Goal: Task Accomplishment & Management: Use online tool/utility

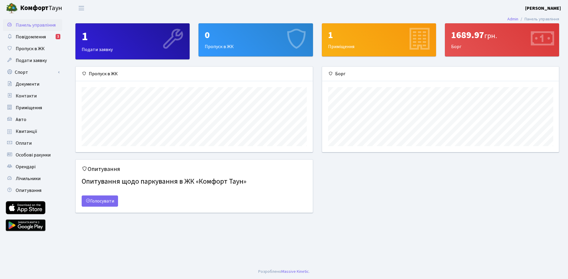
scroll to position [85, 237]
click at [44, 35] on span "Повідомлення" at bounding box center [31, 37] width 30 height 7
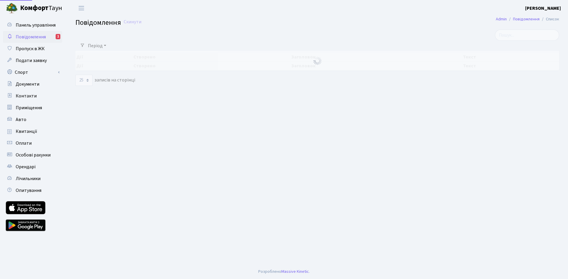
select select "25"
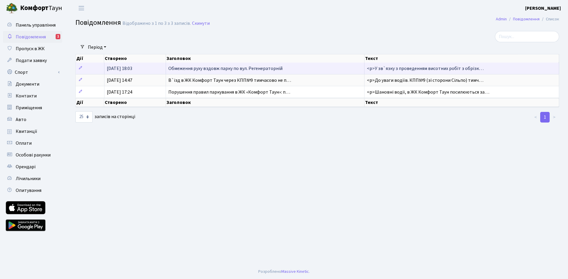
click at [421, 68] on span "<p>У зв`язку з проведенням висотних робіт з обрізк…" at bounding box center [425, 68] width 117 height 7
click at [420, 68] on span "<p>У зв`язку з проведенням висотних робіт з обрізк…" at bounding box center [425, 68] width 117 height 7
click at [263, 72] on span "Обмеження руху вздовж парку по вул. Регенераторній" at bounding box center [225, 68] width 114 height 7
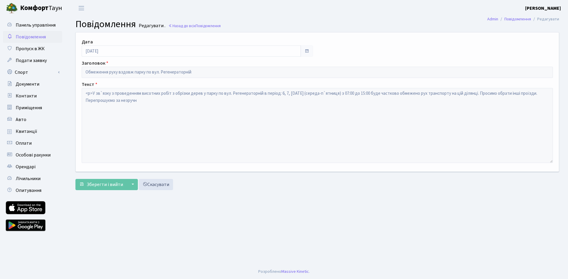
click at [25, 38] on span "Повідомлення" at bounding box center [31, 37] width 30 height 7
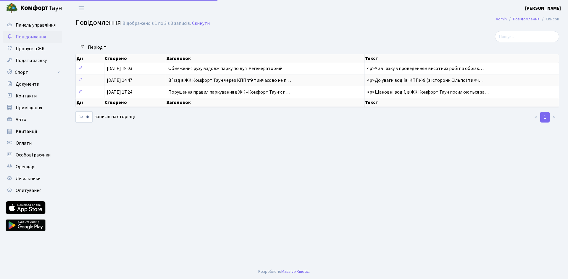
select select "25"
click at [34, 85] on span "Документи" at bounding box center [28, 84] width 24 height 7
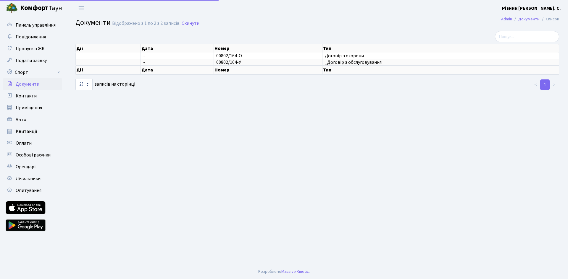
select select "25"
click at [29, 132] on span "Квитанції" at bounding box center [27, 131] width 22 height 7
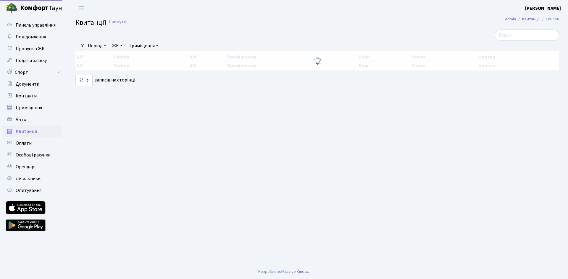
select select "25"
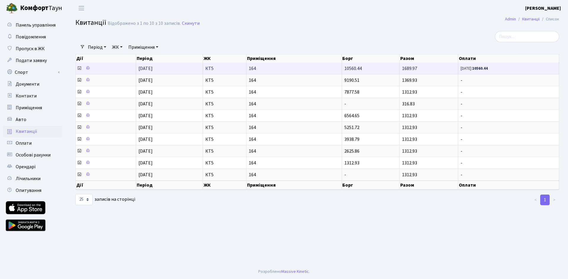
click at [78, 70] on icon at bounding box center [79, 68] width 5 height 5
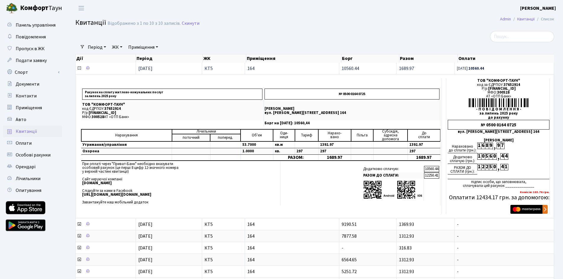
click at [79, 67] on icon at bounding box center [79, 68] width 5 height 5
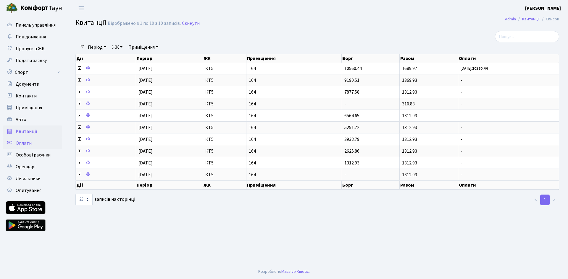
click at [45, 144] on link "Оплати" at bounding box center [32, 144] width 59 height 12
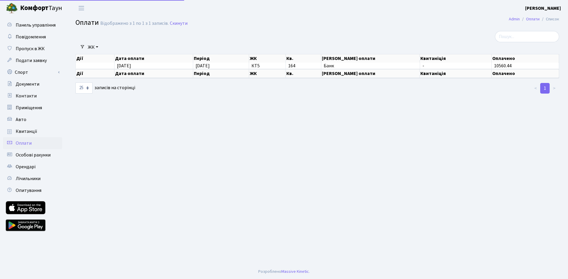
select select "25"
click at [37, 159] on link "Особові рахунки" at bounding box center [32, 155] width 59 height 12
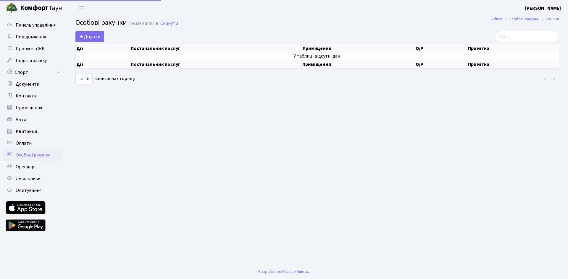
select select "25"
click at [34, 175] on link "Лічильники" at bounding box center [32, 179] width 59 height 12
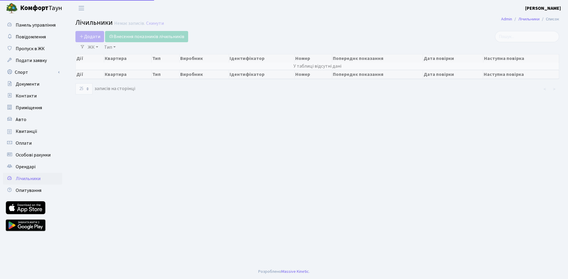
select select "25"
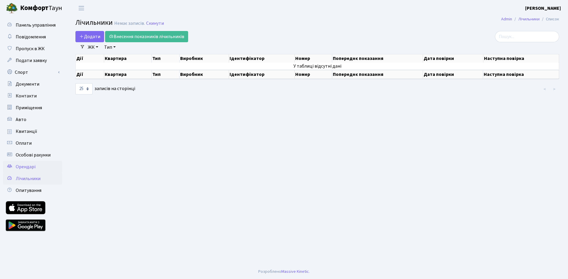
click at [28, 170] on span "Орендарі" at bounding box center [26, 167] width 20 height 7
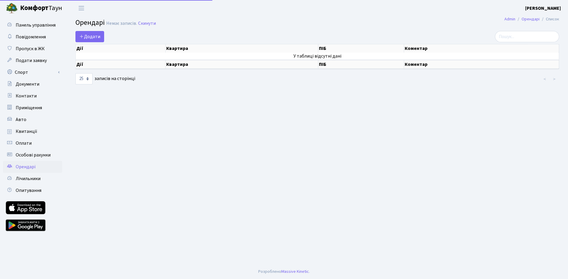
select select "25"
click at [28, 181] on span "Лічильники" at bounding box center [28, 179] width 25 height 7
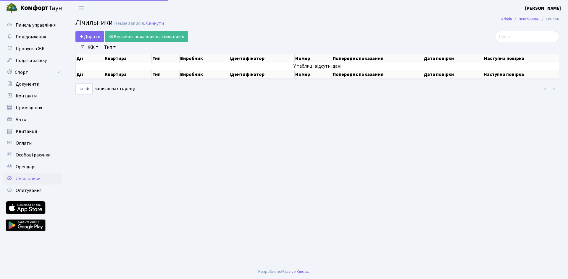
select select "25"
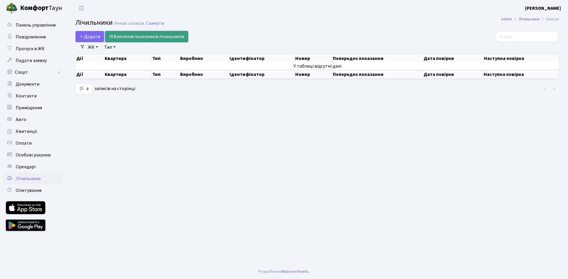
click at [122, 34] on link "Внесення показників лічильників" at bounding box center [146, 36] width 83 height 11
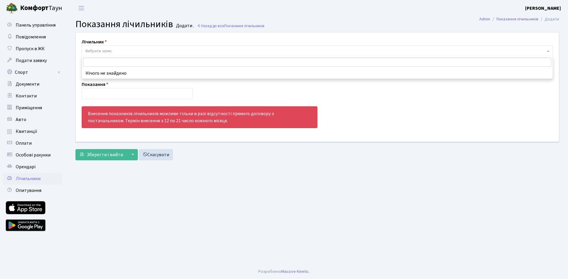
click at [100, 50] on span "Вибрати запис" at bounding box center [98, 51] width 27 height 6
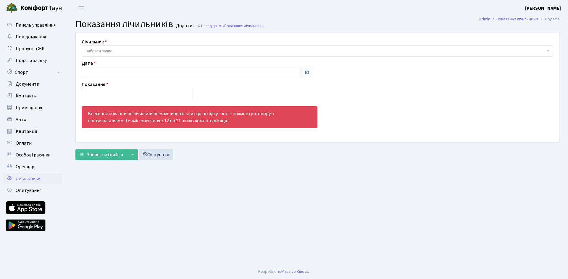
click at [104, 49] on span "Вибрати запис" at bounding box center [98, 51] width 27 height 6
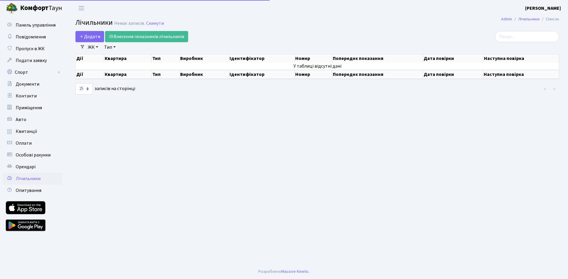
select select "25"
click at [86, 35] on span "Додати" at bounding box center [89, 36] width 21 height 7
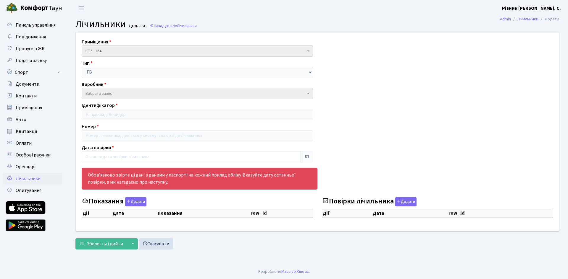
click at [112, 144] on div "Приміщення КТ5 164 КТ5 164 Тип ГВ ХВ ЕЕ ОПАЛ Виробник - [DATE]-U A S36 146 Gamm…" at bounding box center [317, 132] width 492 height 199
click at [114, 163] on input "text" at bounding box center [191, 156] width 219 height 11
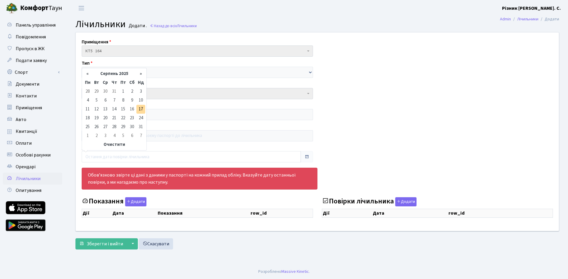
click at [410, 136] on div "Приміщення КТ5 164 КТ5 164 Тип ГВ ХВ ЕЕ ОПАЛ Виробник - [DATE]-U A S36 146 Gamm…" at bounding box center [317, 132] width 492 height 199
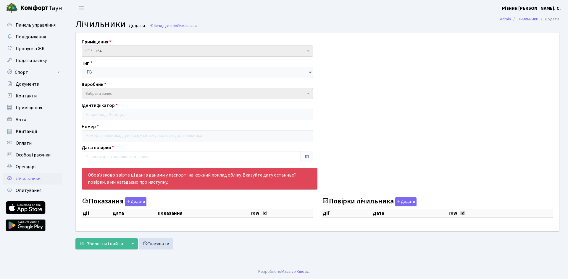
click at [279, 178] on div "Обов’язково звірте ці дані з даними у паспорті на кожний прилад обліку. Вказуйт…" at bounding box center [200, 179] width 236 height 22
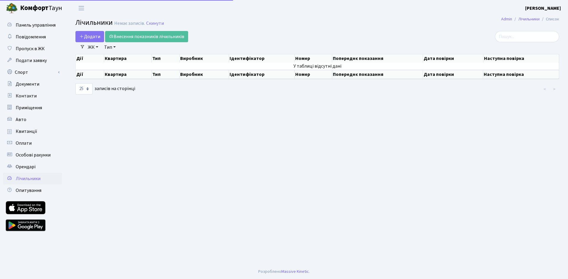
select select "25"
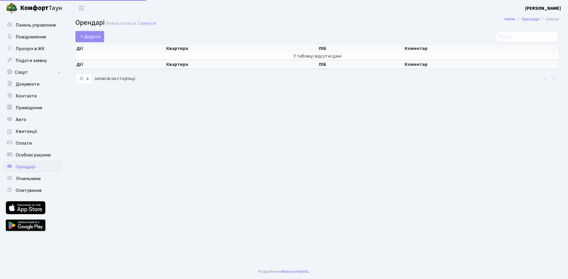
select select "25"
click at [38, 9] on b "Комфорт" at bounding box center [34, 7] width 28 height 9
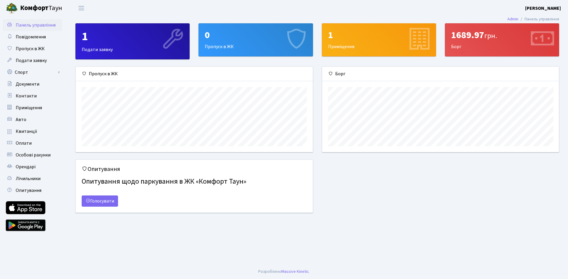
scroll to position [85, 237]
click at [484, 39] on div "1689.97 грн." at bounding box center [502, 35] width 102 height 11
click at [454, 47] on div "1689.97 грн. Борг" at bounding box center [502, 40] width 114 height 33
click at [459, 33] on div "1689.97 грн." at bounding box center [502, 35] width 102 height 11
click at [30, 146] on span "Оплати" at bounding box center [24, 143] width 16 height 7
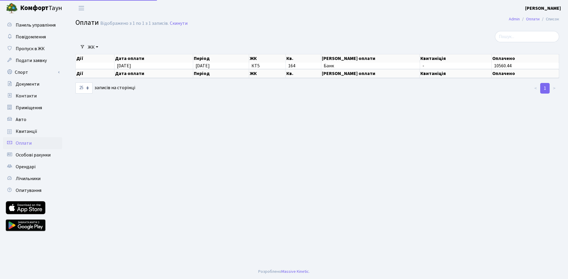
select select "25"
click at [42, 133] on link "Квитанції" at bounding box center [32, 132] width 59 height 12
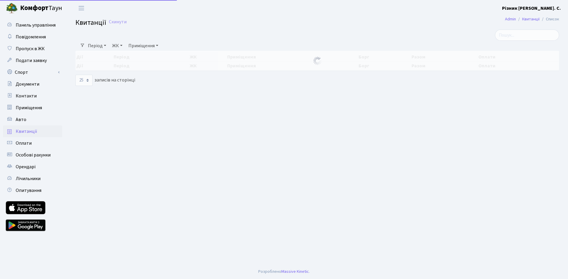
select select "25"
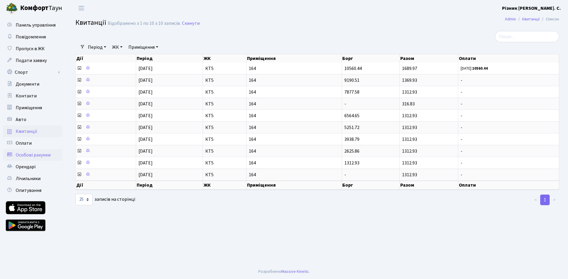
click at [51, 153] on link "Особові рахунки" at bounding box center [32, 155] width 59 height 12
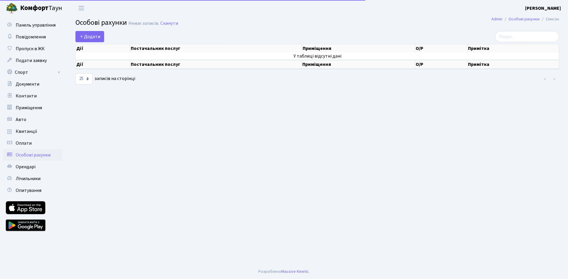
select select "25"
click at [28, 37] on span "Повідомлення" at bounding box center [31, 37] width 30 height 7
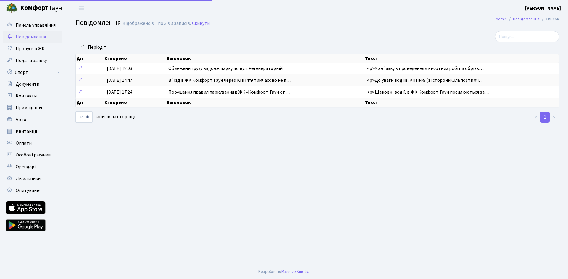
select select "25"
click at [28, 23] on span "Панель управління" at bounding box center [36, 25] width 40 height 7
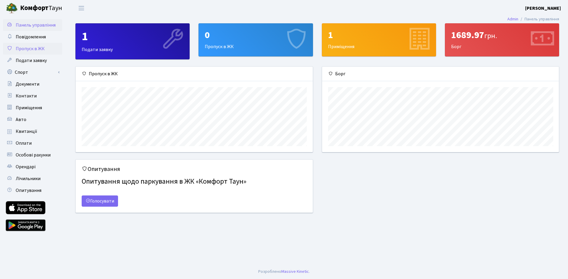
scroll to position [85, 237]
click at [146, 48] on div "1 Подати заявку" at bounding box center [133, 41] width 114 height 35
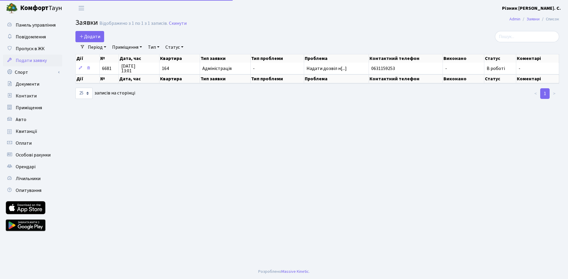
select select "25"
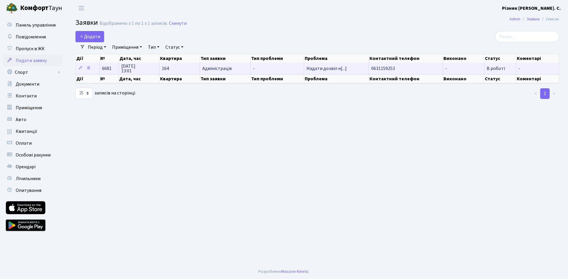
click at [211, 65] on td "Адміністрація" at bounding box center [225, 69] width 51 height 12
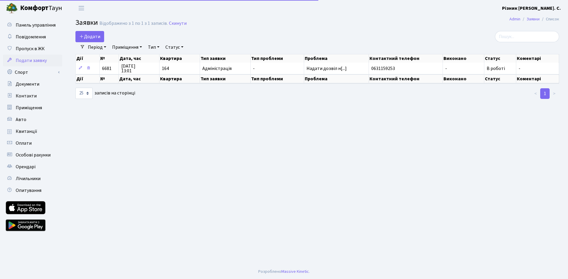
select select "25"
click at [33, 29] on link "Панель управління" at bounding box center [32, 25] width 59 height 12
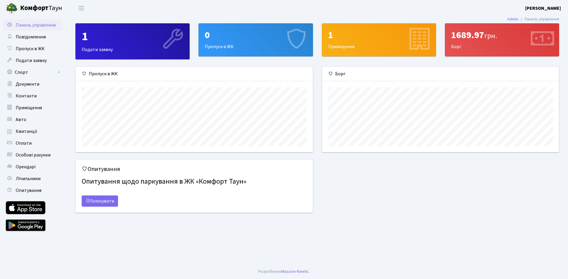
scroll to position [85, 237]
click at [458, 46] on div "1689.97 грн. Борг" at bounding box center [502, 40] width 114 height 33
click at [544, 42] on icon at bounding box center [542, 40] width 28 height 28
click at [537, 38] on icon at bounding box center [542, 40] width 28 height 28
click at [456, 35] on div "1689.97 грн." at bounding box center [502, 35] width 102 height 11
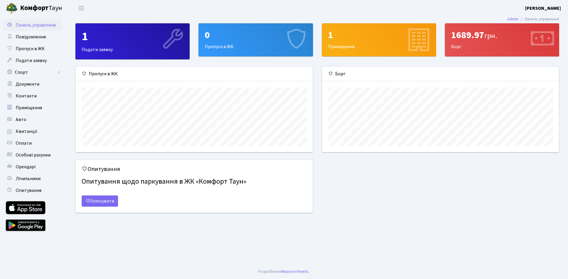
click at [413, 43] on icon at bounding box center [419, 40] width 28 height 28
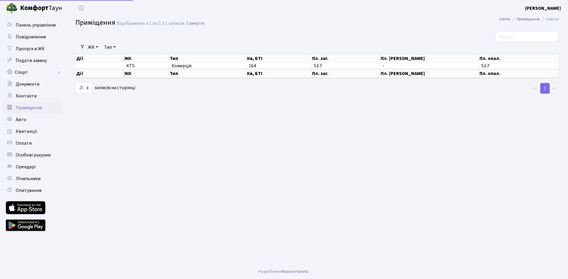
select select "25"
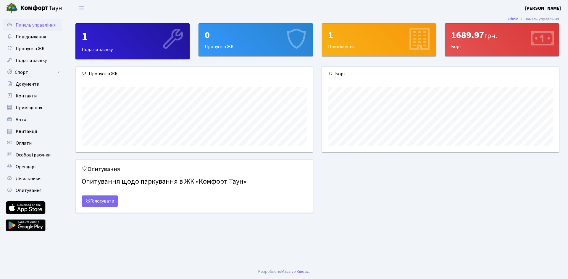
scroll to position [85, 237]
click at [547, 49] on icon at bounding box center [542, 40] width 28 height 28
click at [542, 41] on icon at bounding box center [542, 40] width 28 height 28
drag, startPoint x: 542, startPoint y: 41, endPoint x: 502, endPoint y: 39, distance: 39.4
click at [515, 35] on div "1689.97 грн." at bounding box center [502, 35] width 102 height 11
